Goal: Communication & Community: Share content

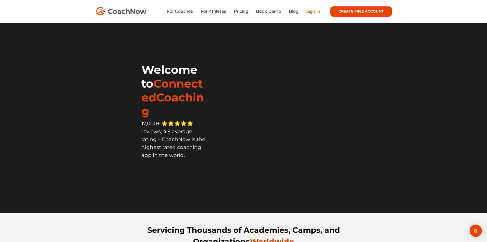
click at [312, 13] on link "Sign In" at bounding box center [313, 11] width 14 height 5
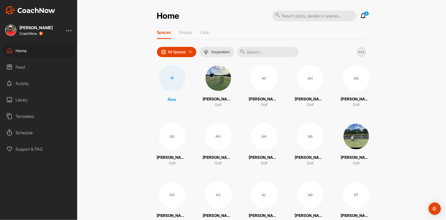
click at [287, 15] on input "text" at bounding box center [314, 15] width 84 height 11
type input "[PERSON_NAME]"
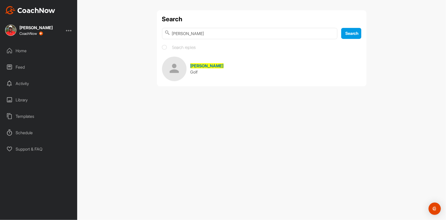
click at [198, 65] on span "[PERSON_NAME]" at bounding box center [206, 65] width 33 height 5
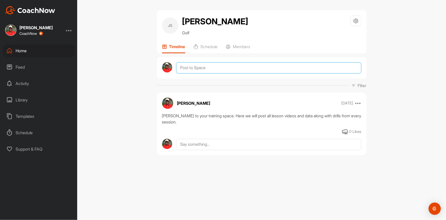
click at [189, 67] on textarea at bounding box center [268, 67] width 185 height 11
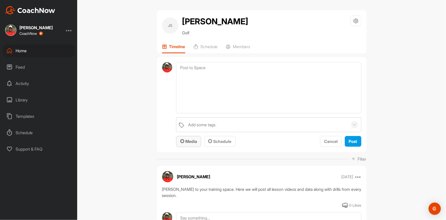
click at [192, 141] on span "Media" at bounding box center [188, 141] width 17 height 5
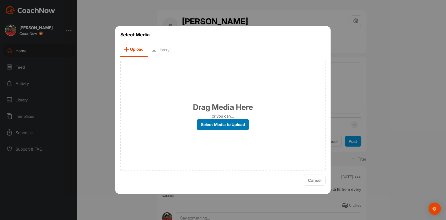
click at [220, 120] on label "Select Media to Upload" at bounding box center [223, 124] width 52 height 11
click at [0, 0] on input "Select Media to Upload" at bounding box center [0, 0] width 0 height 0
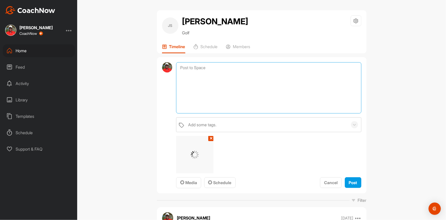
click at [234, 74] on textarea at bounding box center [268, 87] width 185 height 51
type textarea "Day one assessment"
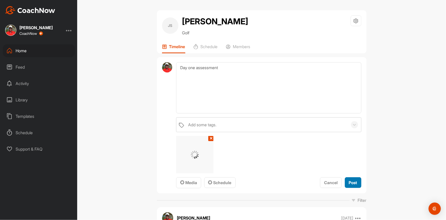
click at [351, 180] on span "Post" at bounding box center [353, 182] width 8 height 5
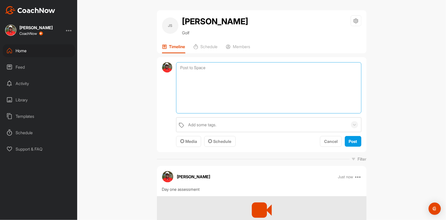
click at [182, 66] on textarea at bounding box center [268, 87] width 185 height 51
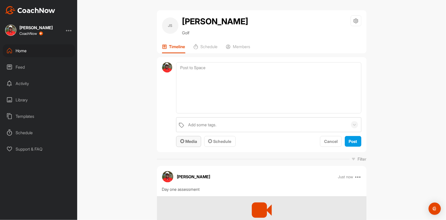
click at [190, 141] on span "Media" at bounding box center [188, 141] width 17 height 5
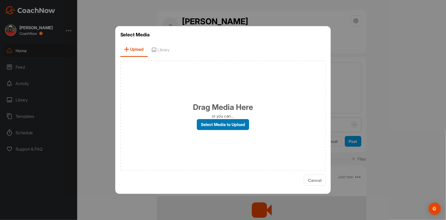
click at [218, 120] on label "Select Media to Upload" at bounding box center [223, 124] width 52 height 11
click at [0, 0] on input "Select Media to Upload" at bounding box center [0, 0] width 0 height 0
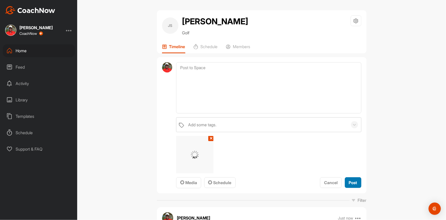
click at [352, 182] on span "Post" at bounding box center [353, 182] width 8 height 5
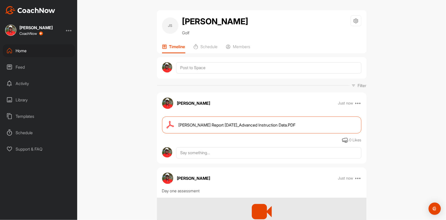
click at [281, 122] on span "[PERSON_NAME] Report [DATE]_Advanced Instruction Data.PDF" at bounding box center [237, 125] width 117 height 6
click at [133, 60] on div "JS [PERSON_NAME] Golf Space Settings Your Notifications Timeline Schedule Membe…" at bounding box center [261, 110] width 369 height 220
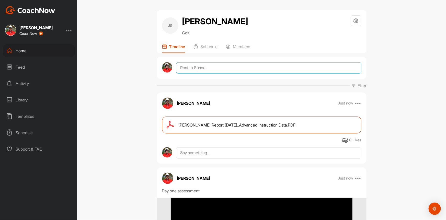
click at [187, 70] on textarea at bounding box center [268, 67] width 185 height 11
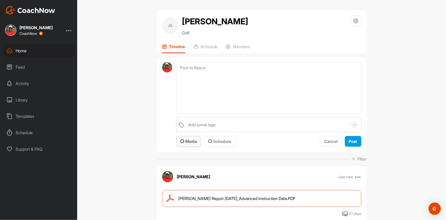
click at [186, 141] on span "Media" at bounding box center [188, 141] width 17 height 5
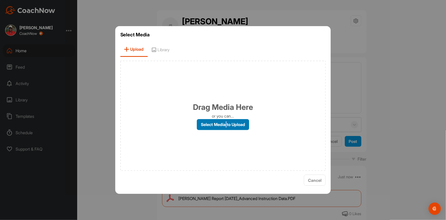
click at [227, 122] on label "Select Media to Upload" at bounding box center [223, 124] width 52 height 11
click at [231, 123] on label "Select Media to Upload" at bounding box center [223, 124] width 52 height 11
click at [0, 0] on input "Select Media to Upload" at bounding box center [0, 0] width 0 height 0
click at [219, 125] on label "Select Media to Upload" at bounding box center [223, 124] width 52 height 11
click at [0, 0] on input "Select Media to Upload" at bounding box center [0, 0] width 0 height 0
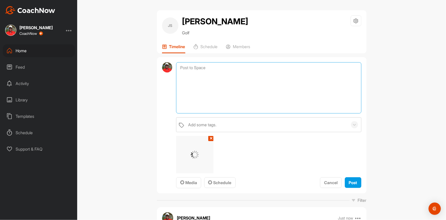
click at [198, 76] on textarea at bounding box center [268, 87] width 185 height 51
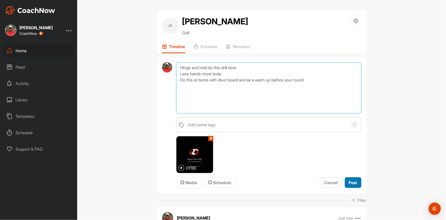
type textarea "Hinge and hold do this drill slow Less hands more body Do this at home with div…"
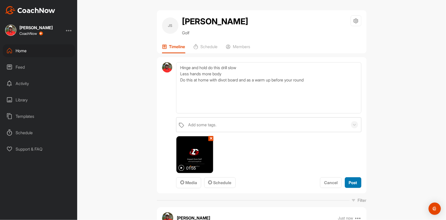
click at [355, 180] on span "Post" at bounding box center [353, 182] width 8 height 5
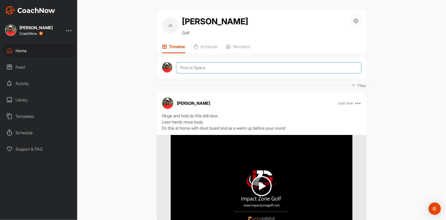
click at [186, 67] on textarea at bounding box center [268, 67] width 185 height 11
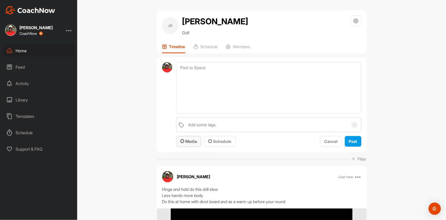
click at [188, 144] on button "Media" at bounding box center [188, 141] width 25 height 11
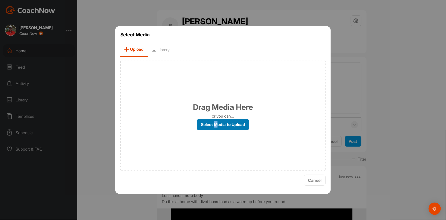
click at [215, 125] on label "Select Media to Upload" at bounding box center [223, 124] width 52 height 11
click at [209, 121] on label "Select Media to Upload" at bounding box center [223, 124] width 52 height 11
click at [0, 0] on input "Select Media to Upload" at bounding box center [0, 0] width 0 height 0
click at [165, 48] on span "Library" at bounding box center [161, 49] width 26 height 15
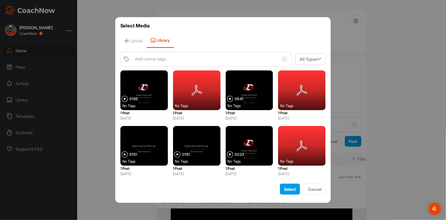
click at [163, 63] on div "Add some tags." at bounding box center [204, 59] width 145 height 14
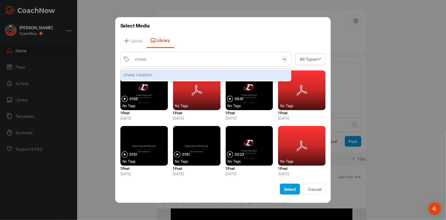
type input "chest"
click at [161, 75] on div "chest rotation" at bounding box center [206, 75] width 171 height 10
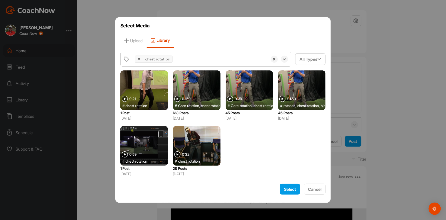
drag, startPoint x: 199, startPoint y: 87, endPoint x: 200, endPoint y: 92, distance: 4.1
click at [200, 89] on div at bounding box center [197, 90] width 48 height 40
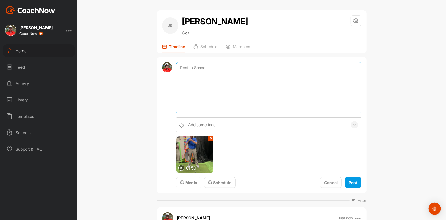
click at [193, 87] on textarea at bounding box center [268, 87] width 185 height 51
type textarea "Do 10 reps 3 sets each. daily slow motion"
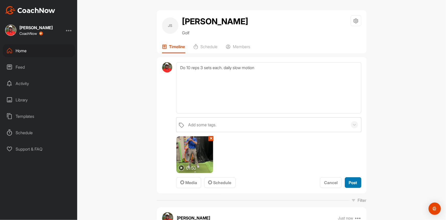
drag, startPoint x: 348, startPoint y: 181, endPoint x: 345, endPoint y: 180, distance: 3.2
click at [349, 181] on span "Post" at bounding box center [353, 182] width 8 height 5
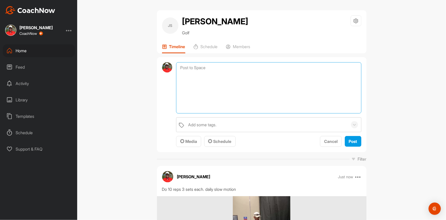
click at [200, 66] on textarea at bounding box center [268, 87] width 185 height 51
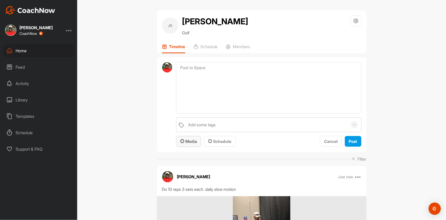
click at [189, 141] on span "Media" at bounding box center [188, 141] width 17 height 5
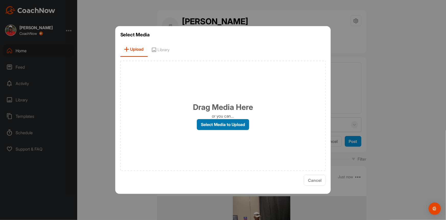
click at [224, 128] on label "Select Media to Upload" at bounding box center [223, 124] width 52 height 11
click at [0, 0] on input "Select Media to Upload" at bounding box center [0, 0] width 0 height 0
click at [164, 50] on span "Library" at bounding box center [161, 49] width 26 height 15
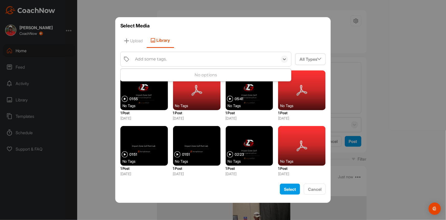
click at [153, 61] on div "Add some tags." at bounding box center [151, 59] width 32 height 6
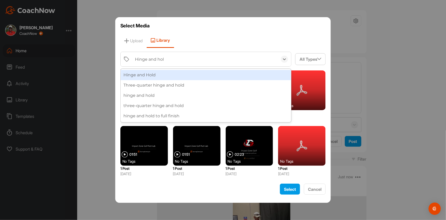
type input "Hinge and hold"
click at [152, 75] on div "Hinge and Hold" at bounding box center [206, 75] width 171 height 10
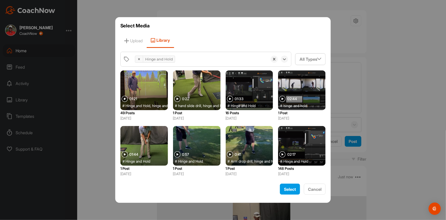
click at [148, 92] on div at bounding box center [144, 90] width 48 height 40
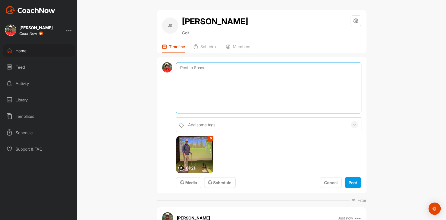
click at [192, 65] on textarea at bounding box center [268, 87] width 185 height 51
type textarea "Do this drill with your divot board"
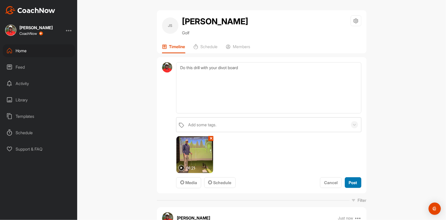
click at [352, 180] on span "Post" at bounding box center [353, 182] width 8 height 5
